Goal: Information Seeking & Learning: Learn about a topic

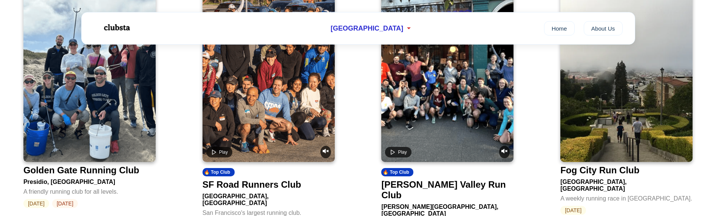
scroll to position [160, 0]
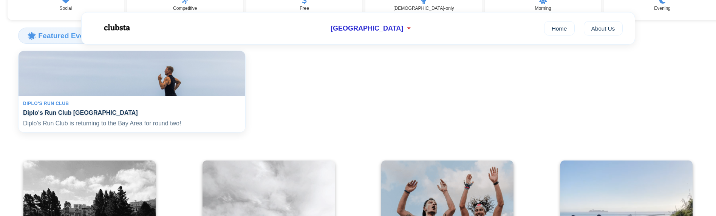
click at [236, 121] on div "Diplo's Run Club Diplo's Run Club San Francisco Diplo's Run Club is returning t…" at bounding box center [132, 114] width 227 height 36
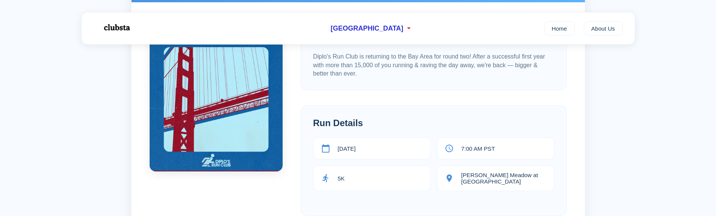
scroll to position [133, 0]
click at [393, 83] on section "Event Description Diplo's Run Club is returning to the Bay Area for round two! …" at bounding box center [434, 55] width 266 height 70
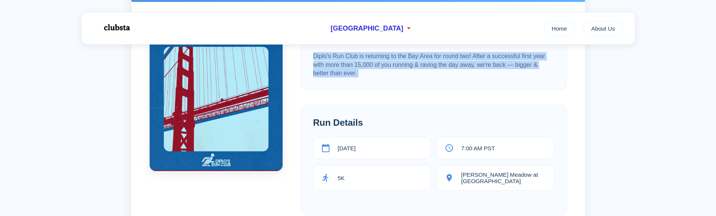
click at [393, 83] on section "Event Description Diplo's Run Club is returning to the Bay Area for round two! …" at bounding box center [434, 55] width 266 height 70
drag, startPoint x: 393, startPoint y: 83, endPoint x: 371, endPoint y: 89, distance: 22.6
click at [371, 89] on section "Event Description Diplo's Run Club is returning to the Bay Area for round two! …" at bounding box center [434, 55] width 266 height 70
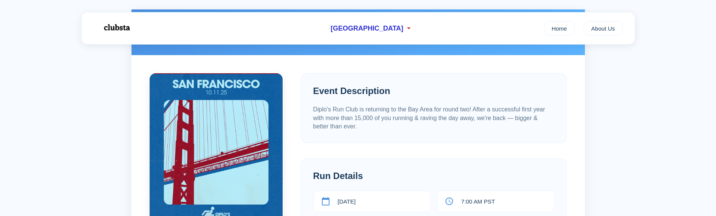
scroll to position [0, 0]
